Goal: Use online tool/utility: Utilize a website feature to perform a specific function

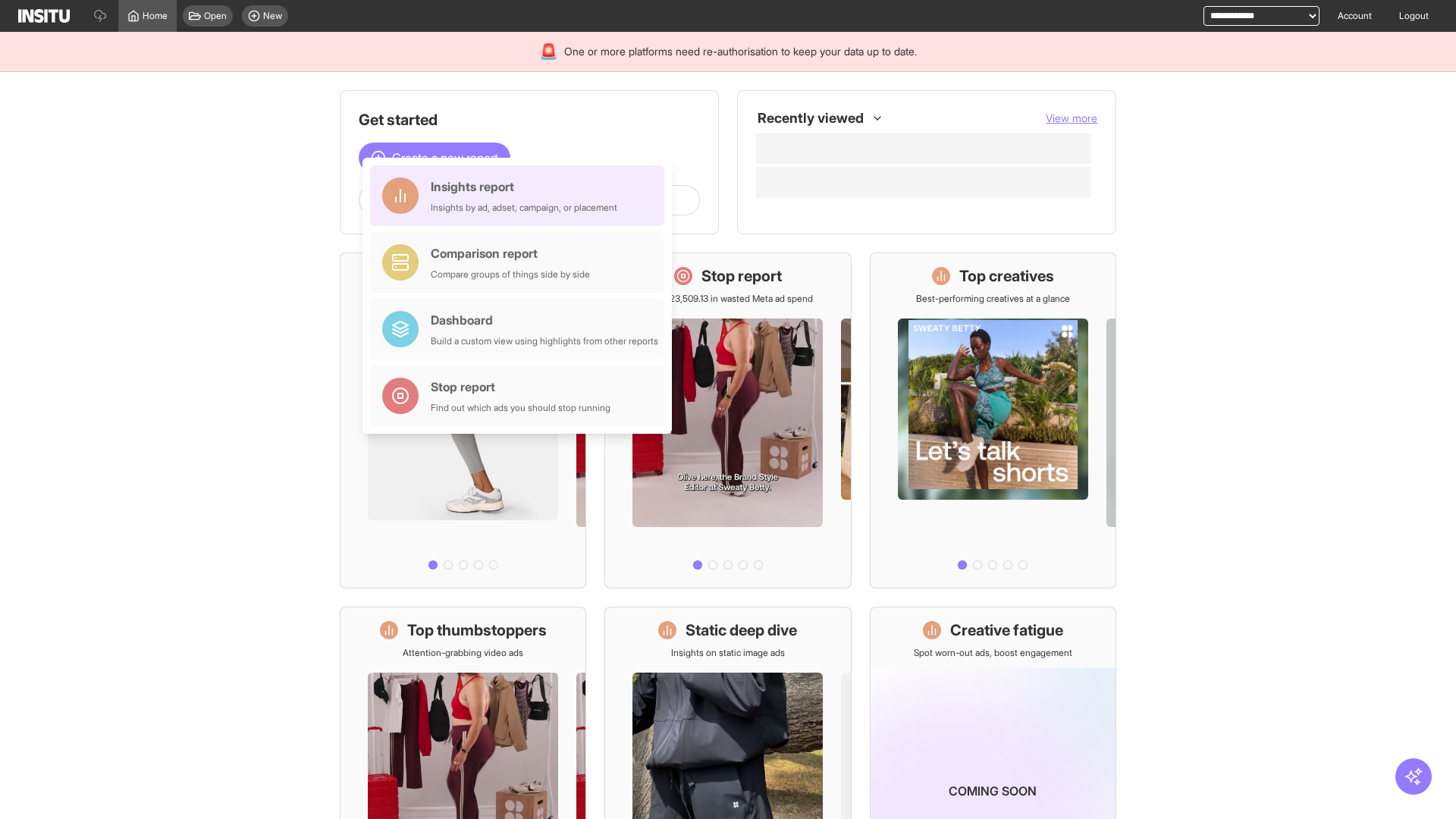
click at [521, 195] on div "Insights report Insights by ad, adset, campaign, or placement" at bounding box center [525, 195] width 187 height 36
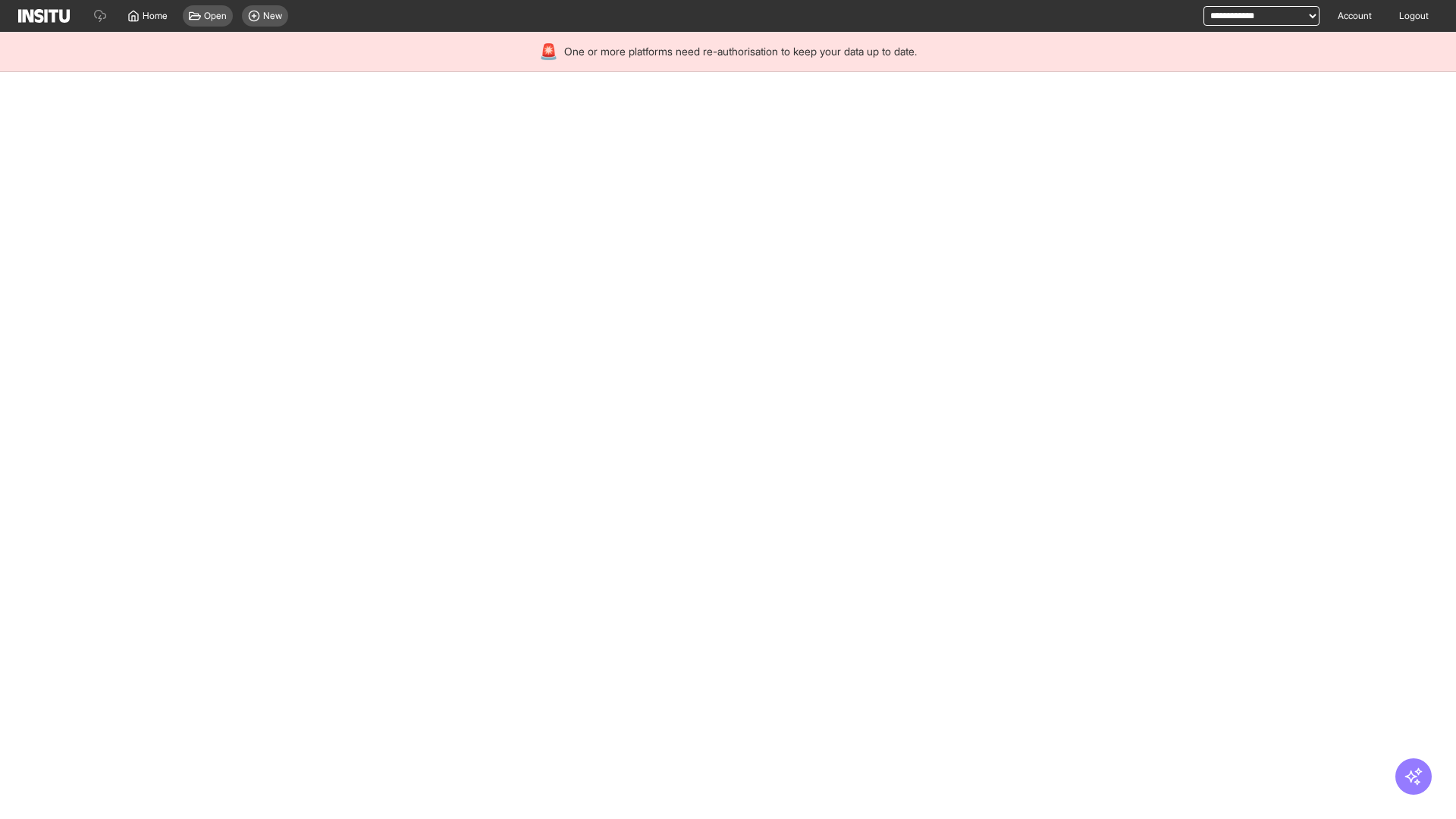
select select "**"
